Goal: Browse casually: Explore the website without a specific task or goal

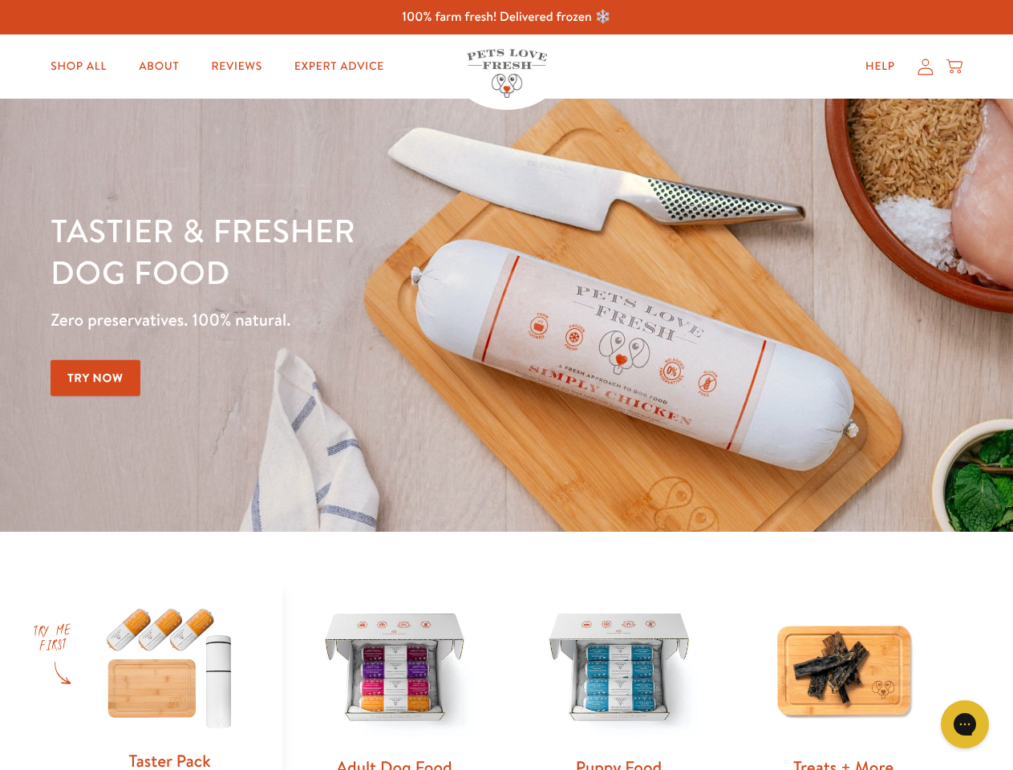
click at [506, 385] on div "Tastier & fresher dog food Zero preservatives. 100% natural. Try Now" at bounding box center [355, 315] width 608 height 212
click at [965, 725] on icon "Gorgias live chat" at bounding box center [964, 724] width 15 height 15
